Goal: Transaction & Acquisition: Purchase product/service

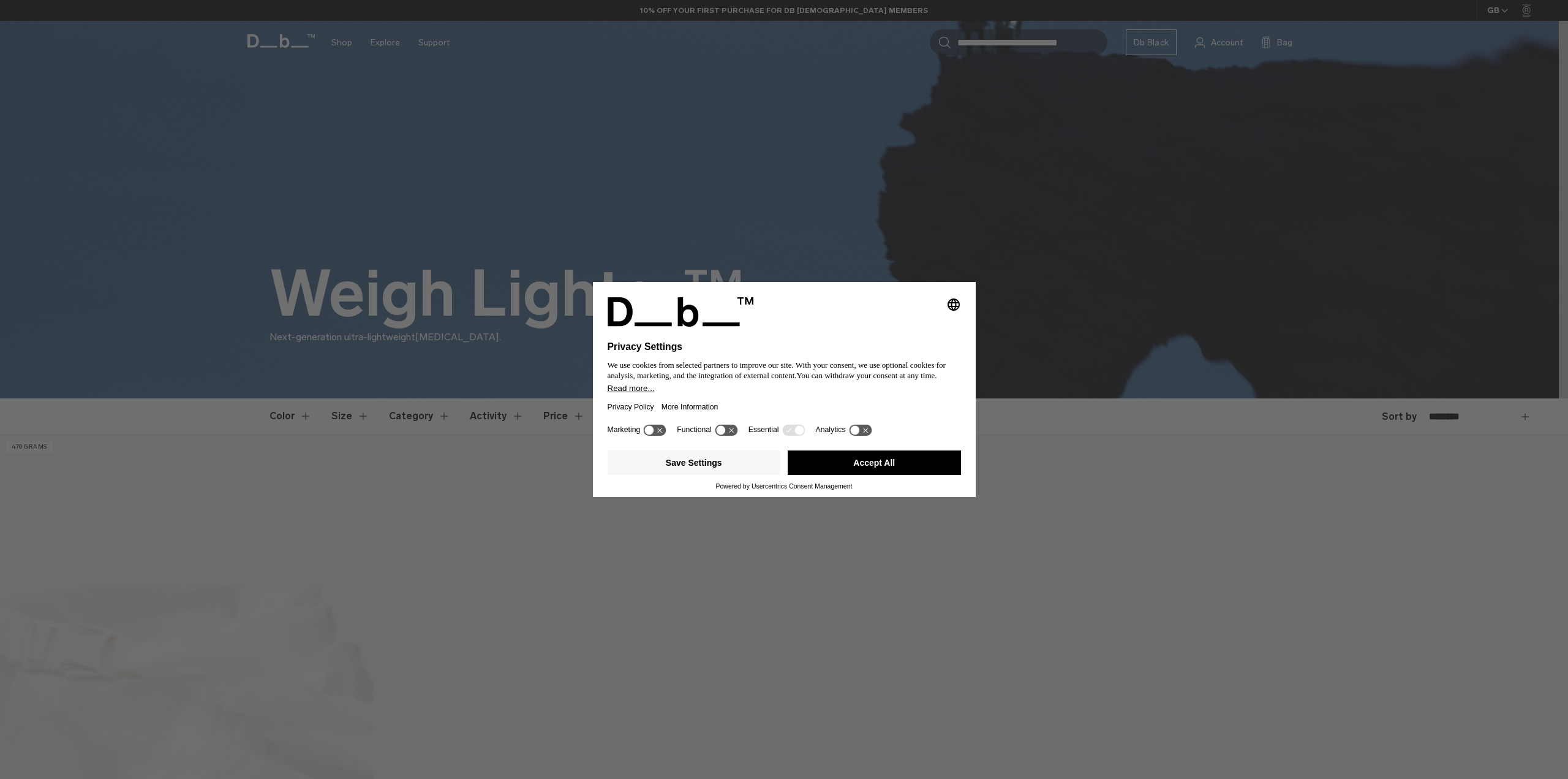
click at [804, 461] on button "Accept All" at bounding box center [874, 462] width 173 height 24
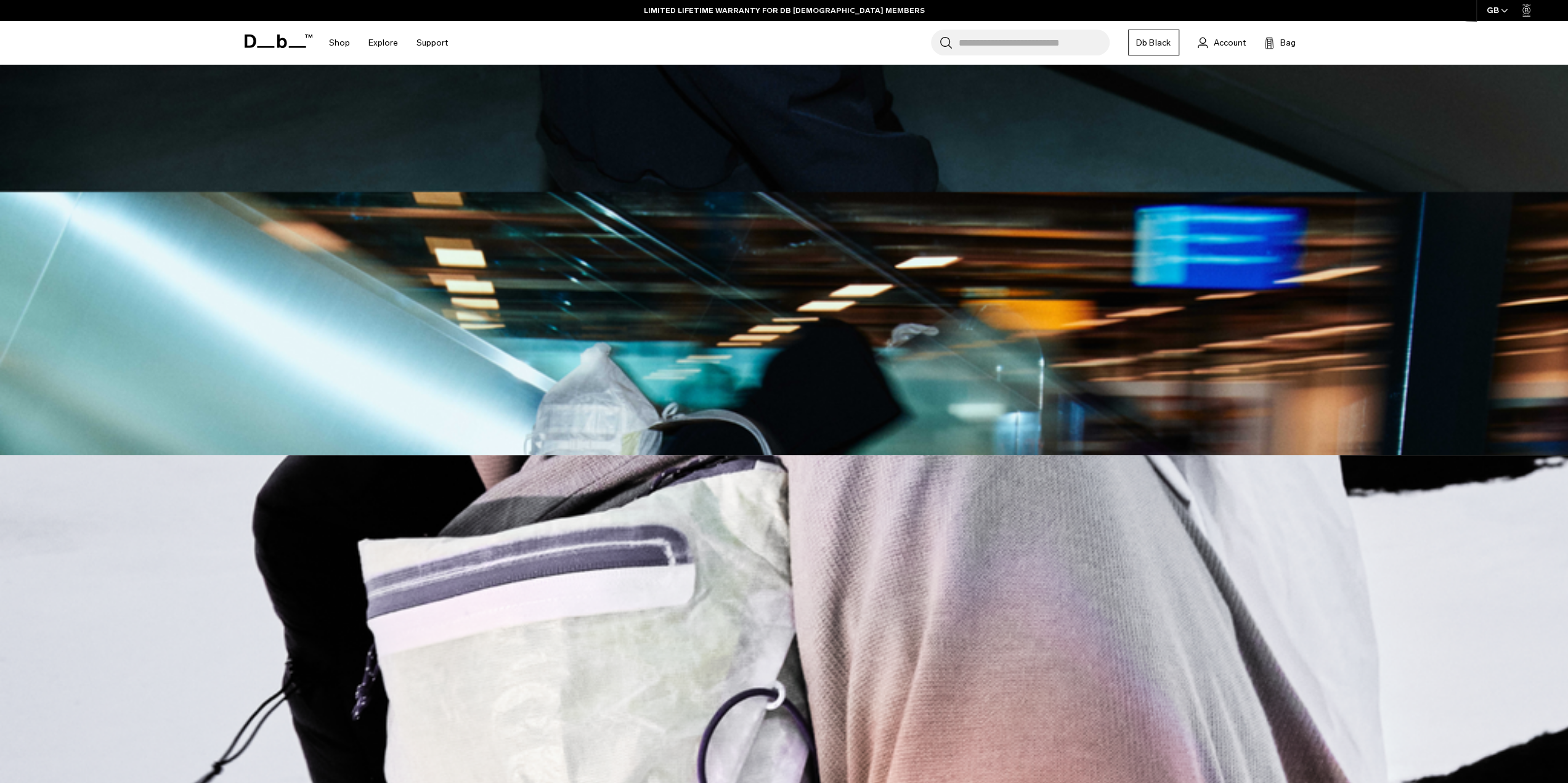
scroll to position [308, 0]
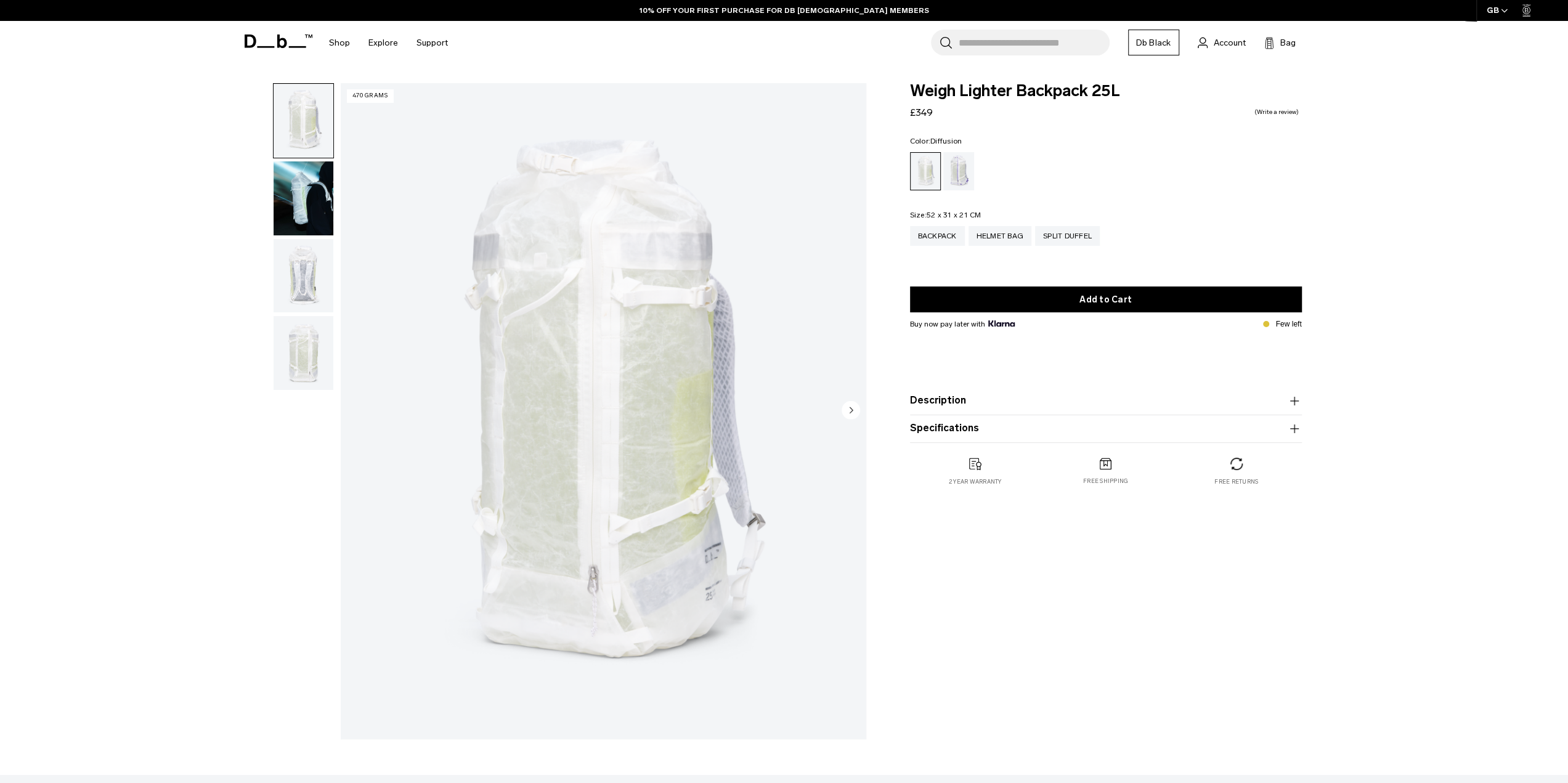
click at [290, 288] on img "button" at bounding box center [303, 276] width 60 height 74
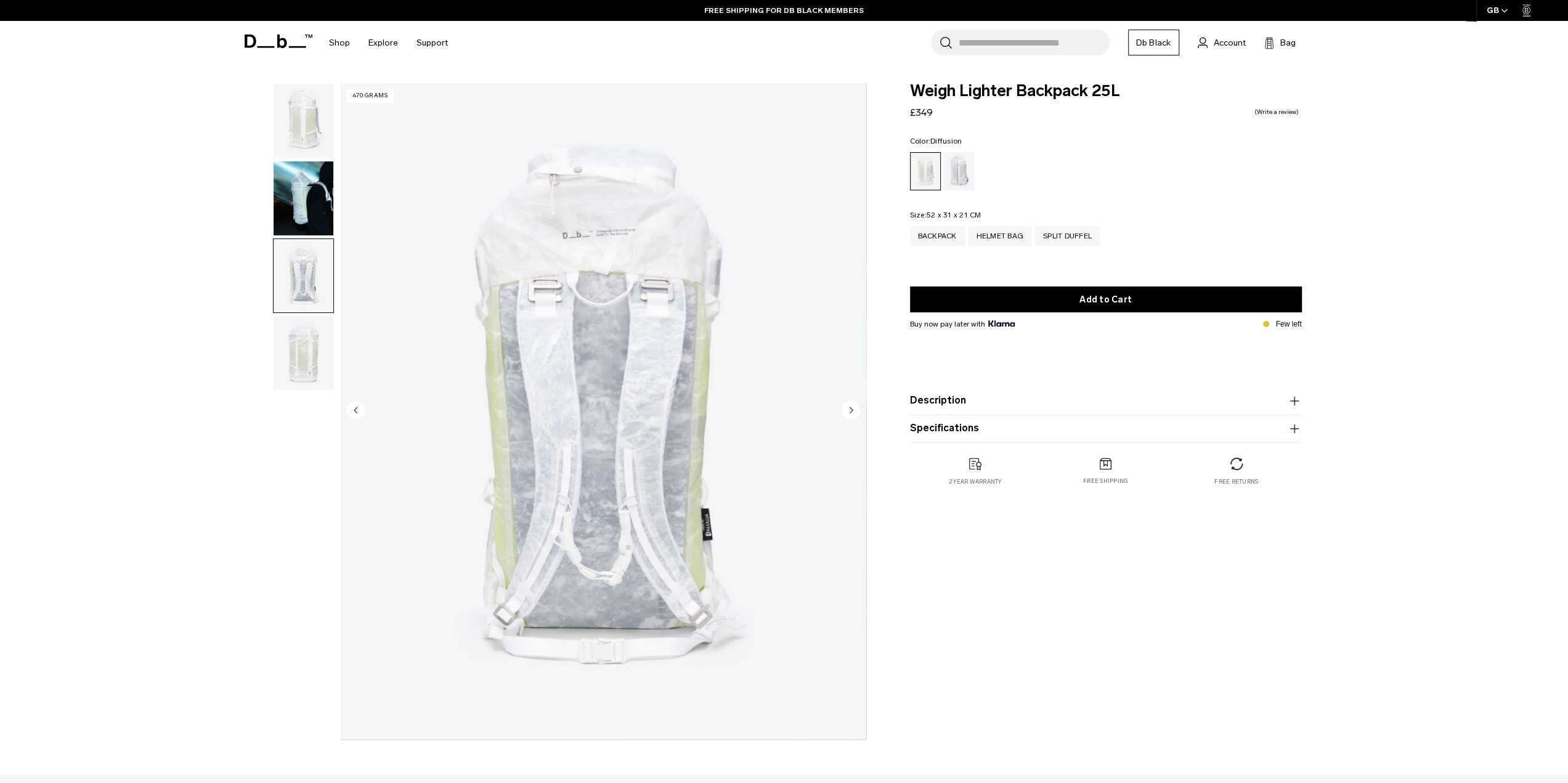
click at [310, 279] on img "button" at bounding box center [303, 276] width 60 height 74
click at [310, 220] on img "button" at bounding box center [303, 198] width 60 height 74
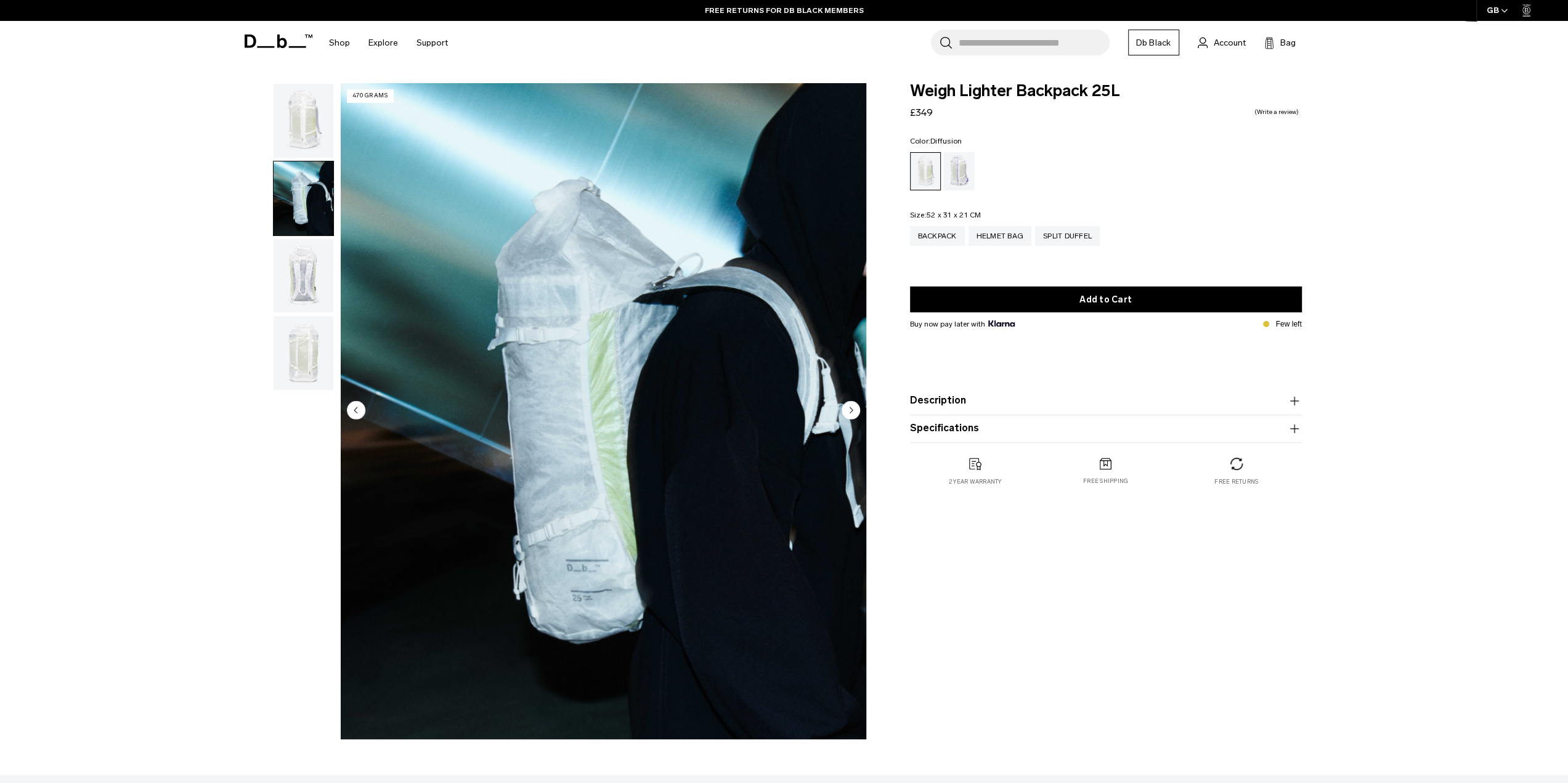
click at [308, 139] on img "button" at bounding box center [303, 120] width 60 height 74
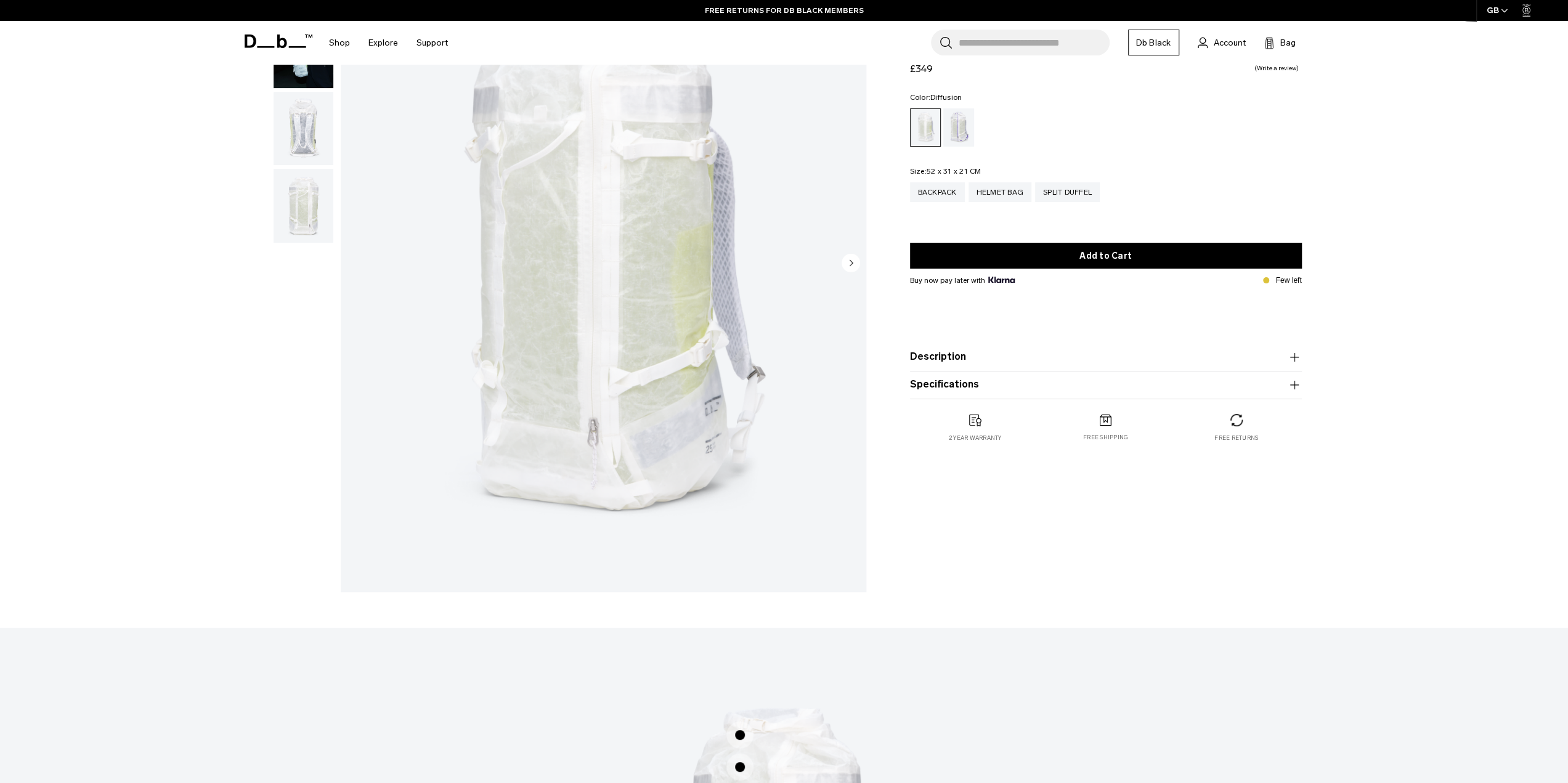
scroll to position [185, 0]
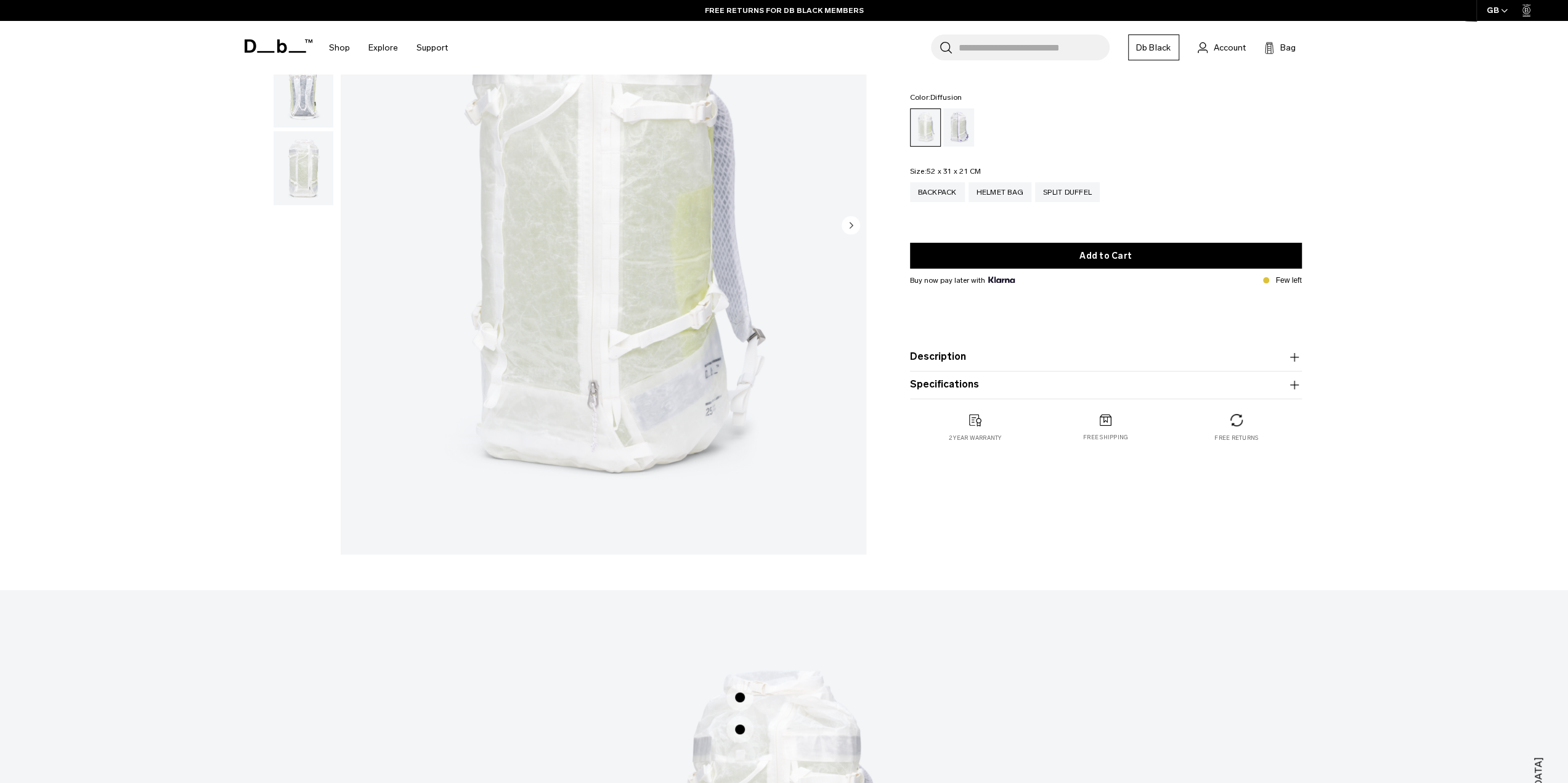
click at [945, 356] on button "Description" at bounding box center [1106, 357] width 392 height 14
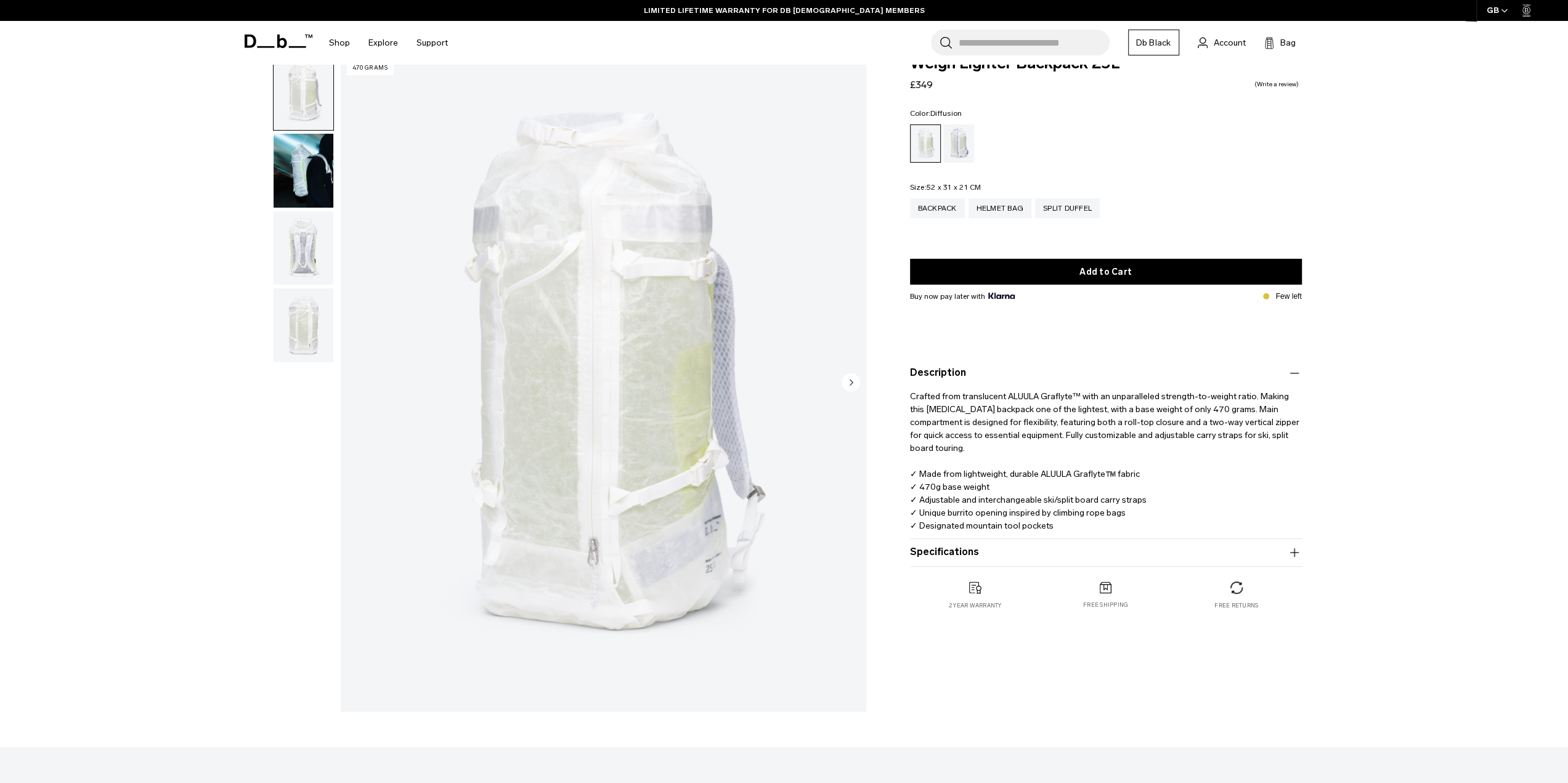
scroll to position [0, 0]
